Goal: Task Accomplishment & Management: Manage account settings

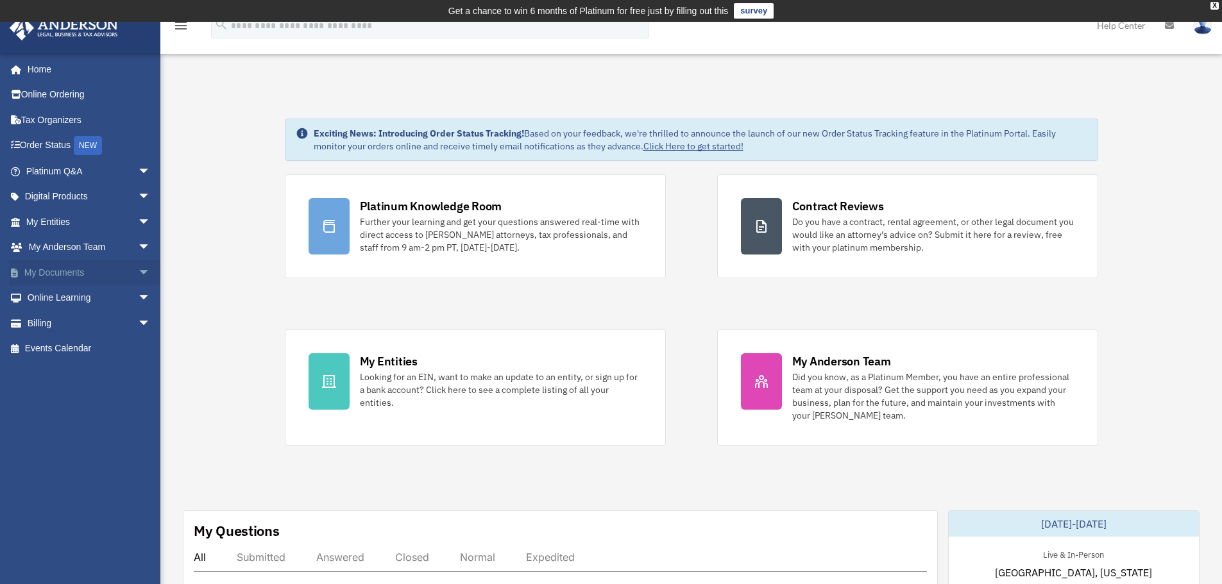
click at [138, 269] on span "arrow_drop_down" at bounding box center [151, 273] width 26 height 26
click at [138, 165] on span "arrow_drop_down" at bounding box center [151, 171] width 26 height 26
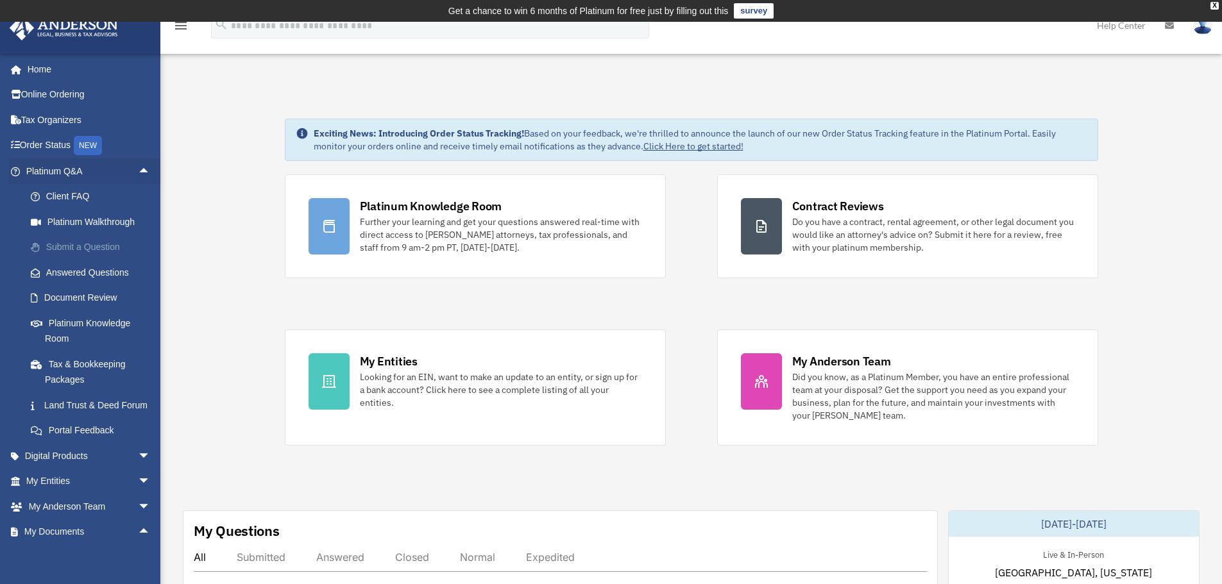
click at [80, 245] on link "Submit a Question" at bounding box center [94, 248] width 152 height 26
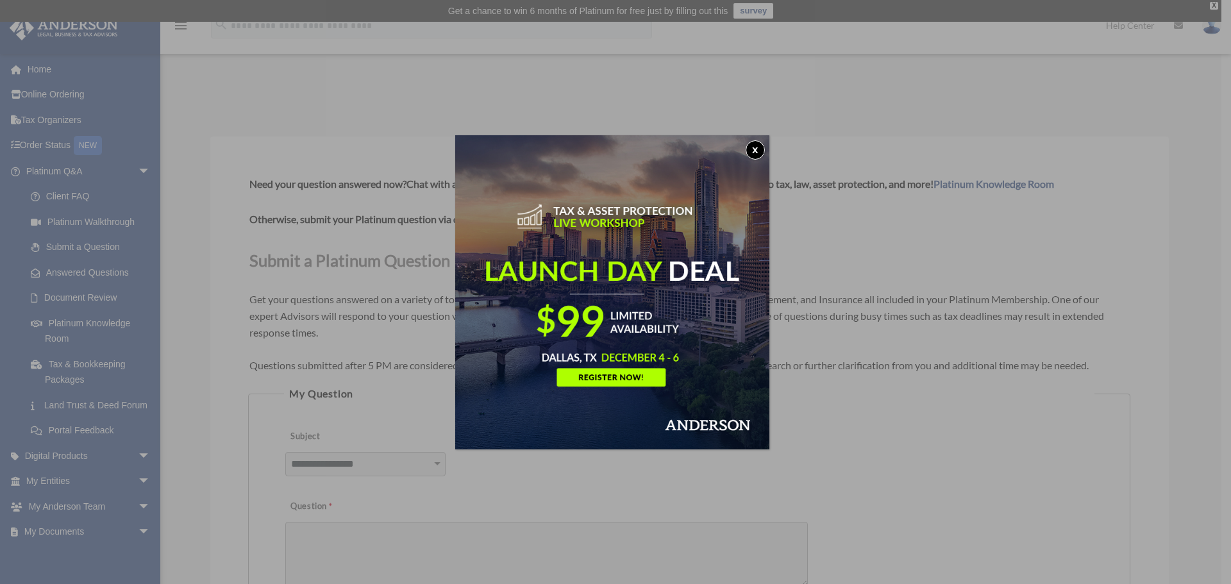
click at [762, 153] on button "x" at bounding box center [755, 149] width 19 height 19
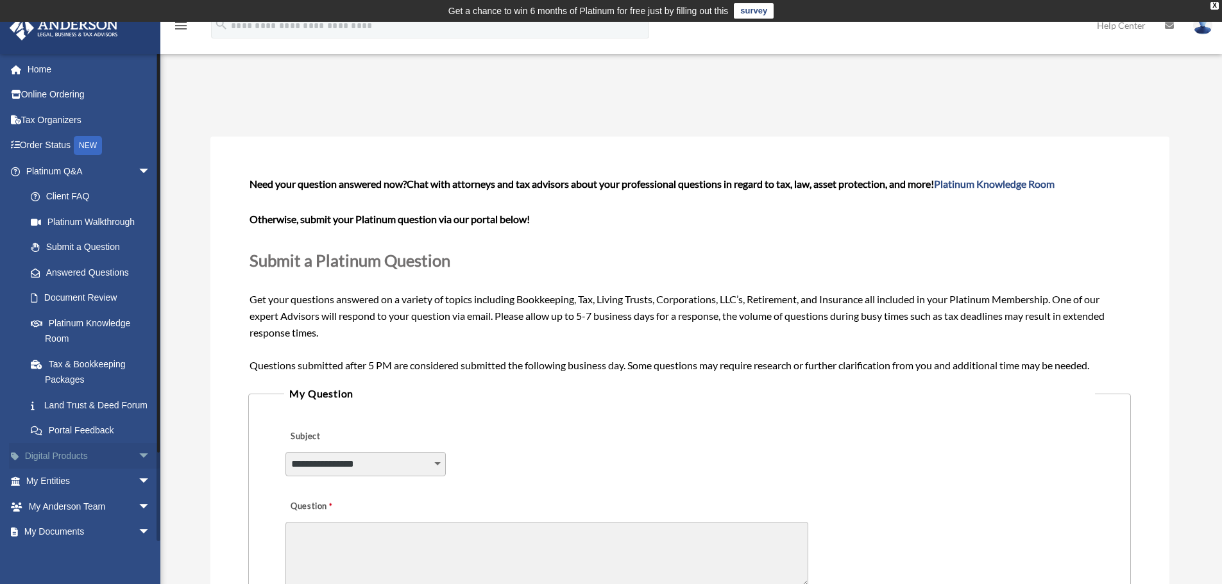
click at [138, 467] on span "arrow_drop_down" at bounding box center [151, 456] width 26 height 26
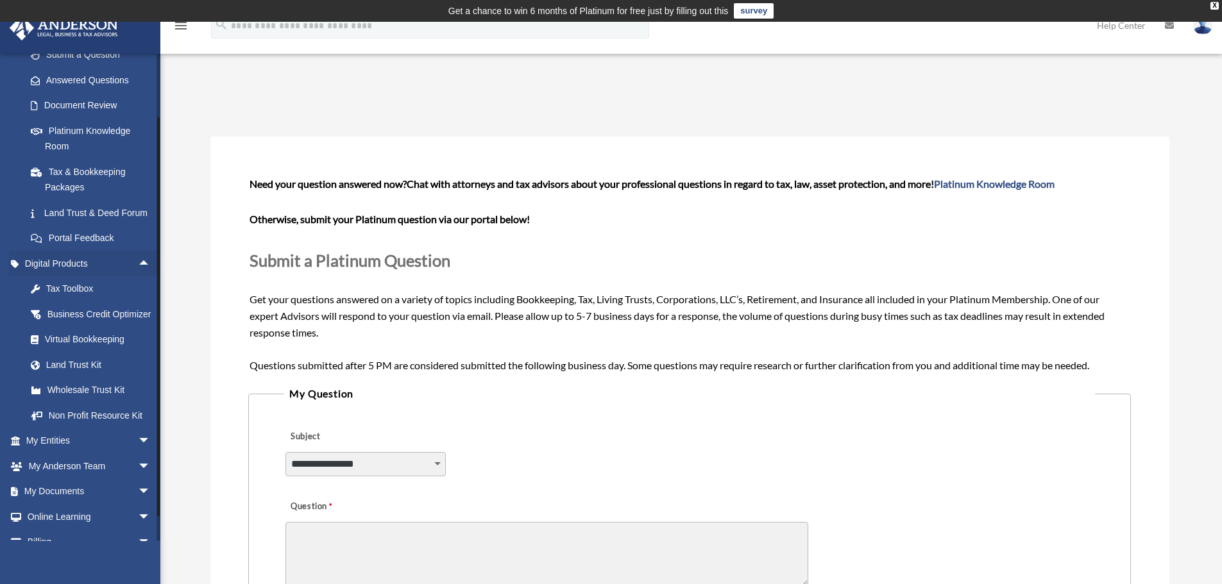
scroll to position [128, 0]
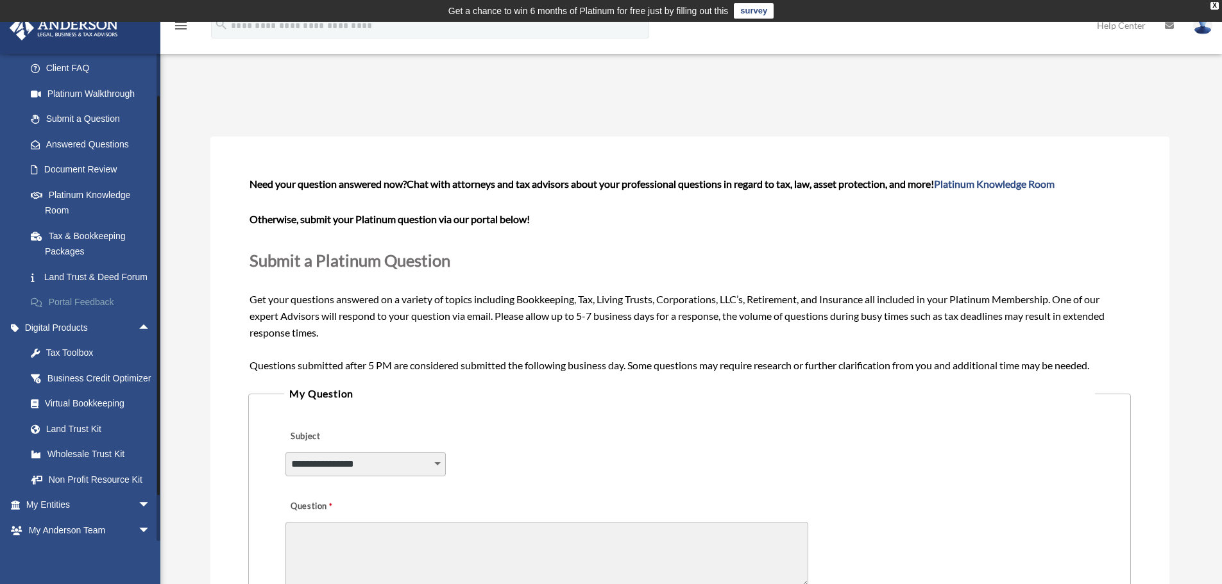
click at [138, 339] on span "arrow_drop_up" at bounding box center [151, 328] width 26 height 26
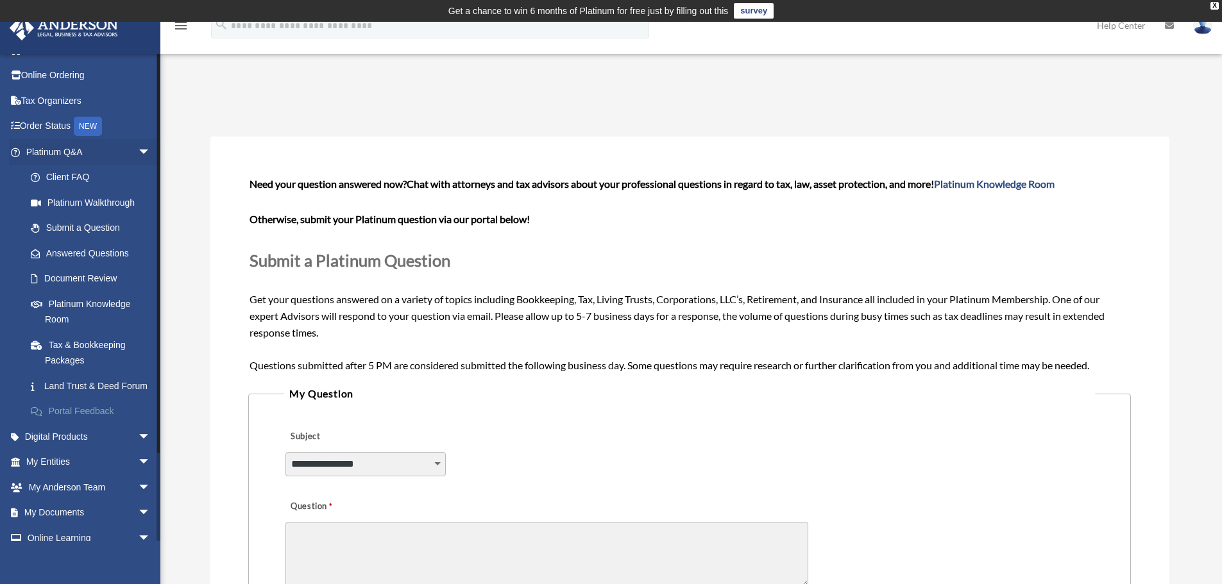
scroll to position [0, 0]
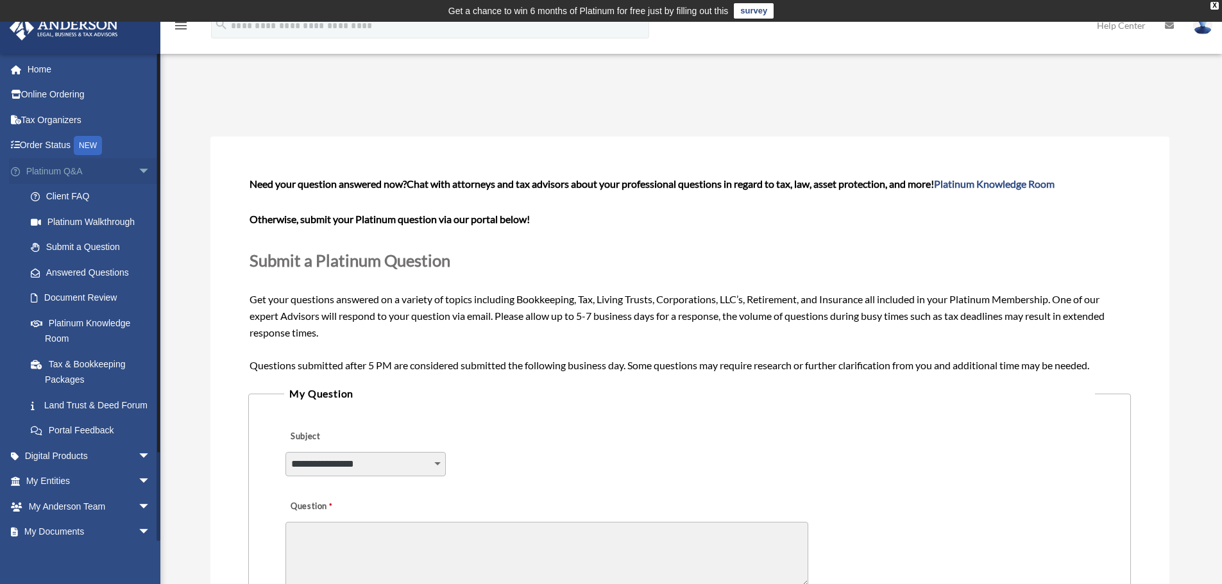
click at [138, 164] on span "arrow_drop_down" at bounding box center [151, 171] width 26 height 26
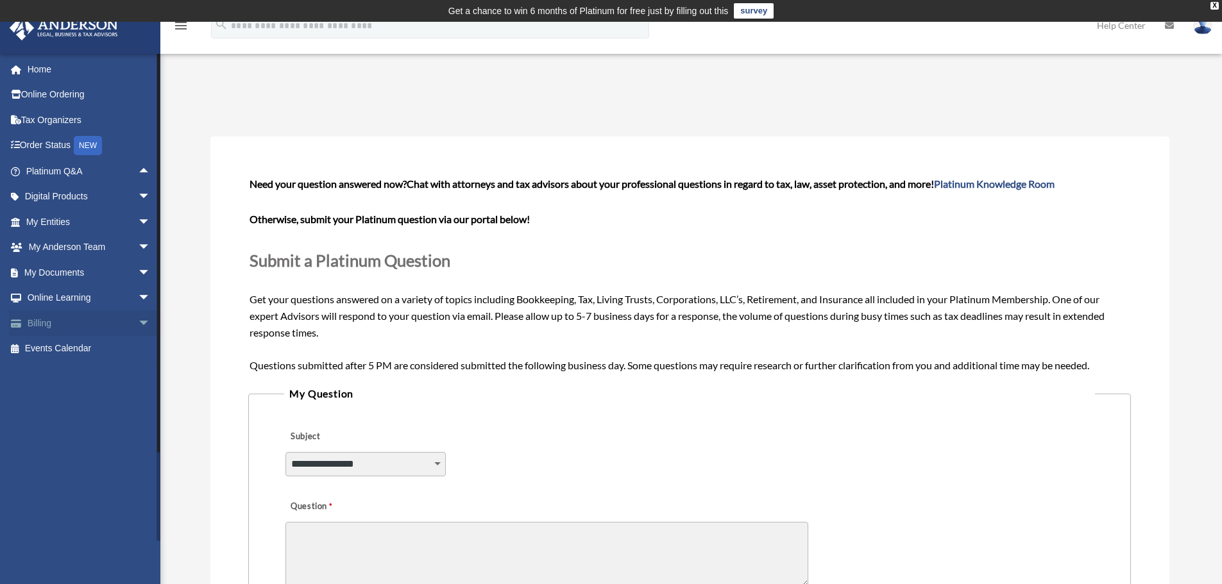
click at [46, 330] on link "Billing arrow_drop_down" at bounding box center [89, 323] width 161 height 26
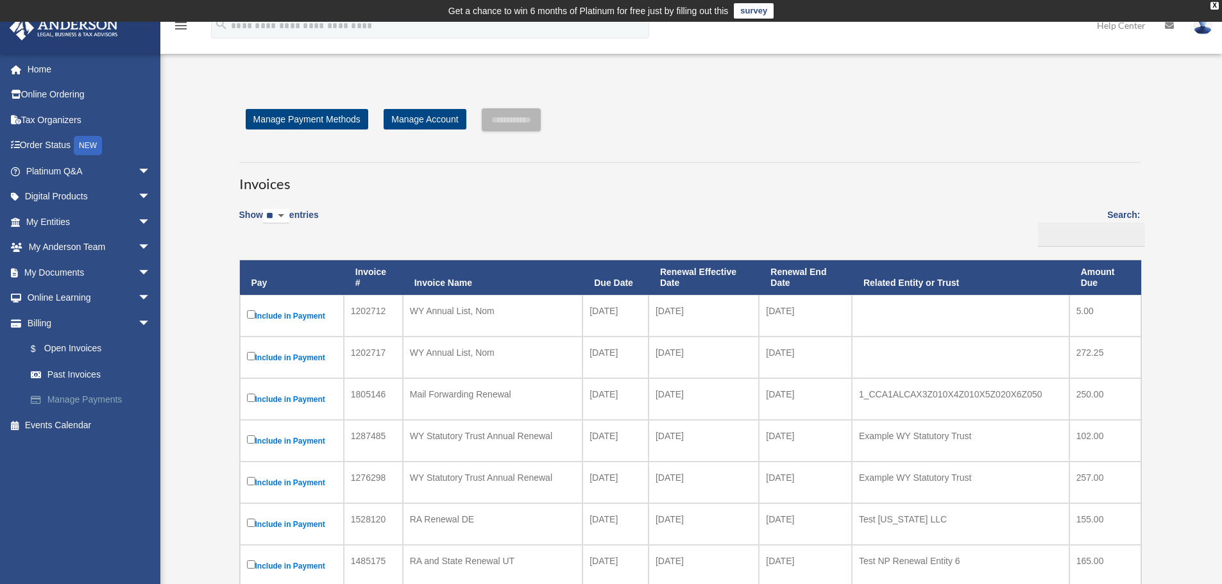
click at [71, 402] on link "Manage Payments" at bounding box center [94, 400] width 152 height 26
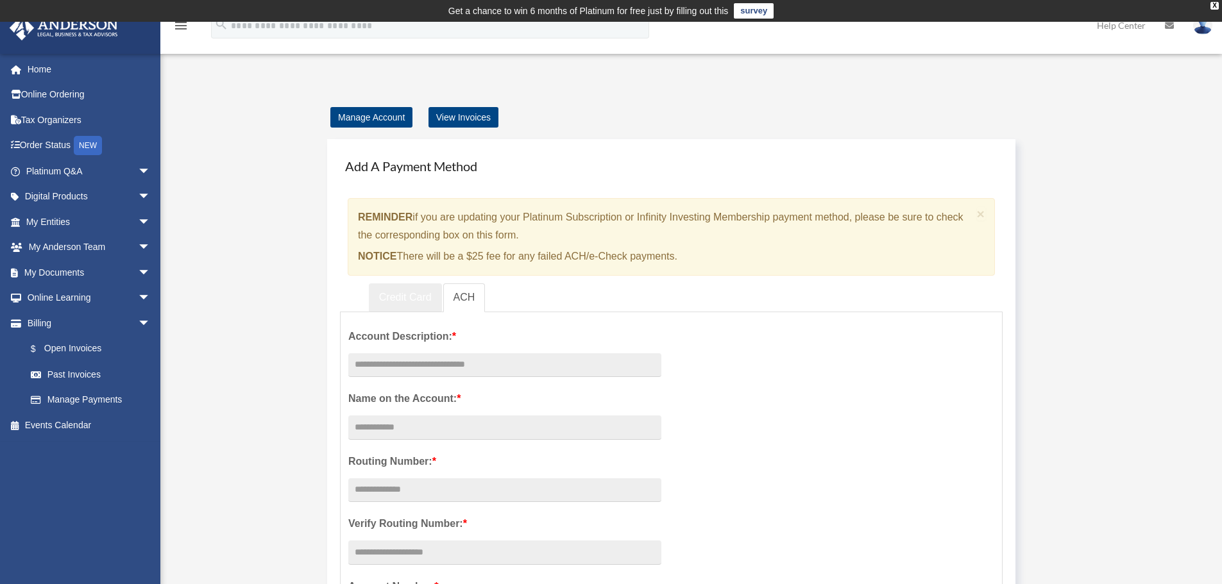
click at [403, 296] on link "Credit Card" at bounding box center [405, 297] width 73 height 29
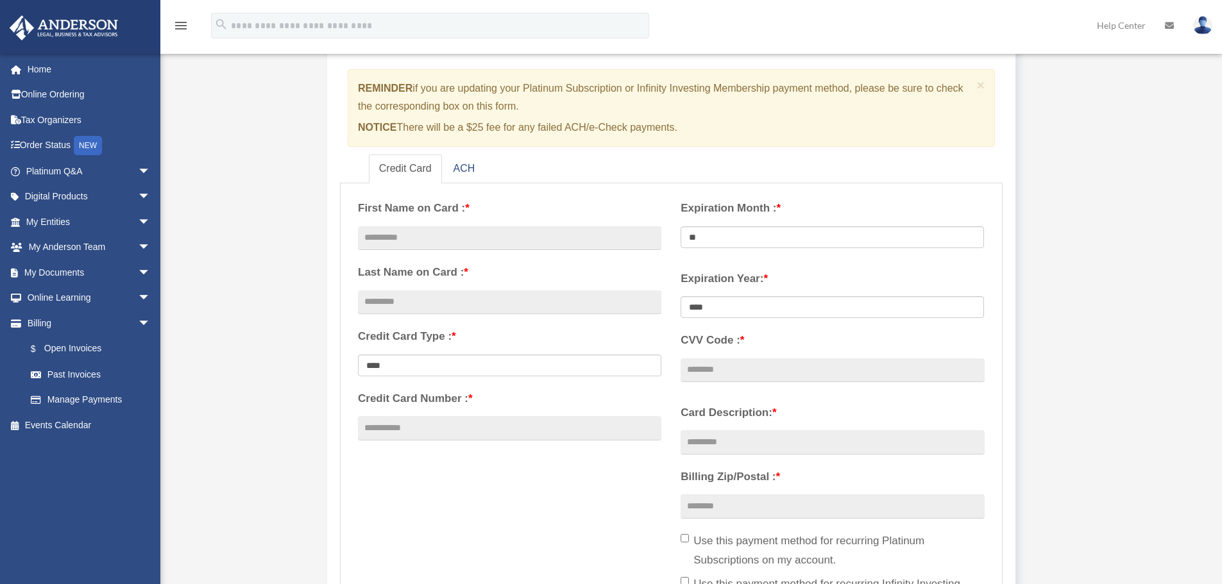
scroll to position [321, 0]
